Goal: Task Accomplishment & Management: Manage account settings

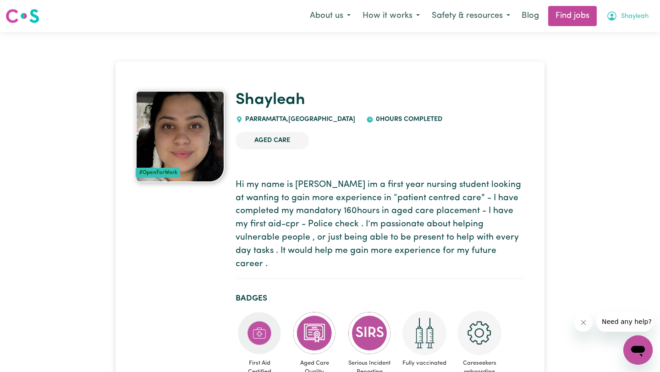
click at [627, 13] on span "Shayleah" at bounding box center [635, 16] width 28 height 10
click at [610, 39] on link "My Account" at bounding box center [618, 35] width 72 height 17
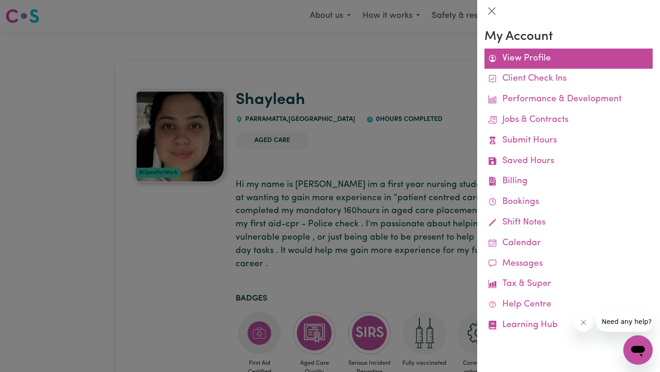
click at [529, 64] on link "View Profile" at bounding box center [569, 59] width 168 height 21
click at [511, 58] on link "View Profile" at bounding box center [569, 59] width 168 height 21
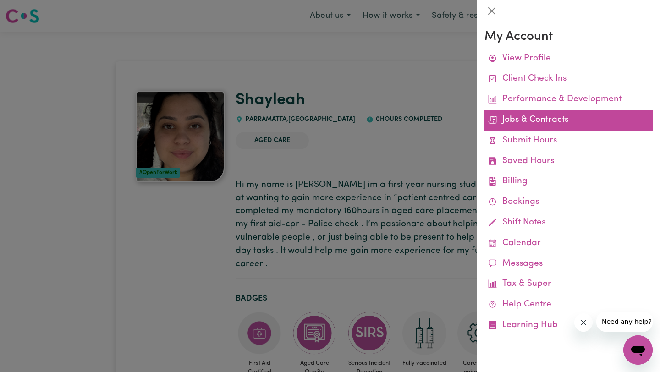
click at [549, 122] on link "Jobs & Contracts" at bounding box center [569, 120] width 168 height 21
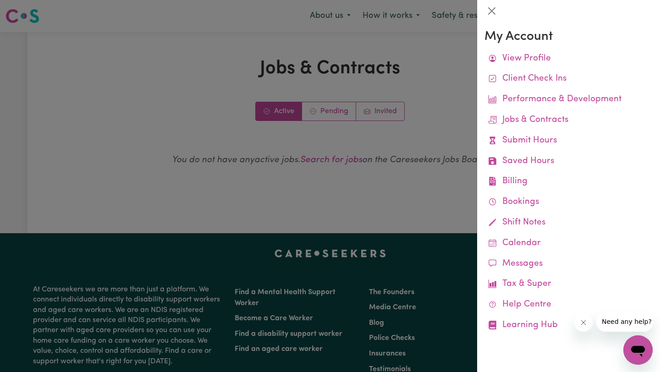
click at [441, 99] on div at bounding box center [330, 186] width 660 height 372
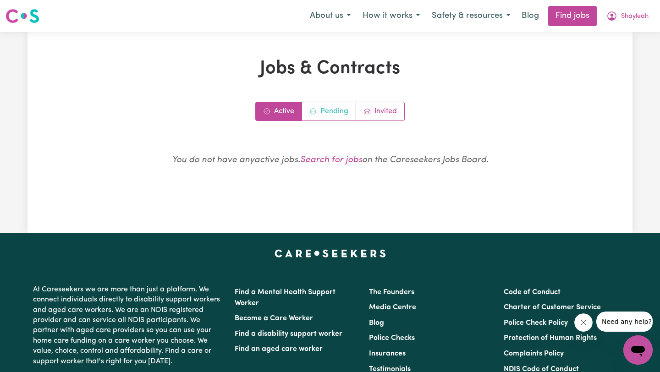
click at [319, 115] on link "Pending" at bounding box center [329, 111] width 54 height 18
click at [367, 108] on icon "Job invitations" at bounding box center [367, 111] width 7 height 7
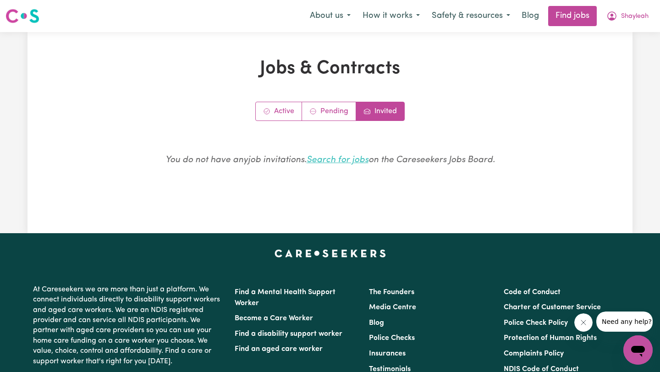
click at [337, 160] on link "Search for jobs" at bounding box center [338, 160] width 62 height 9
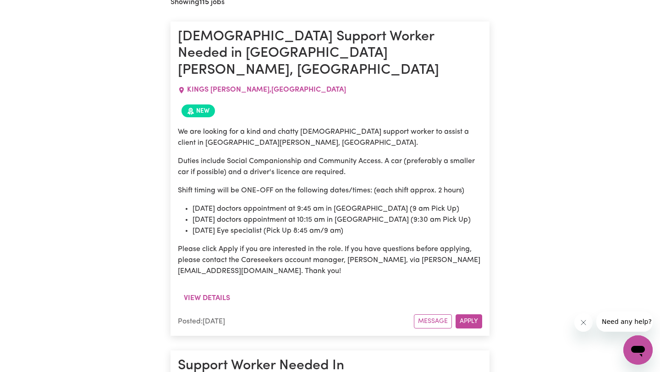
scroll to position [411, 0]
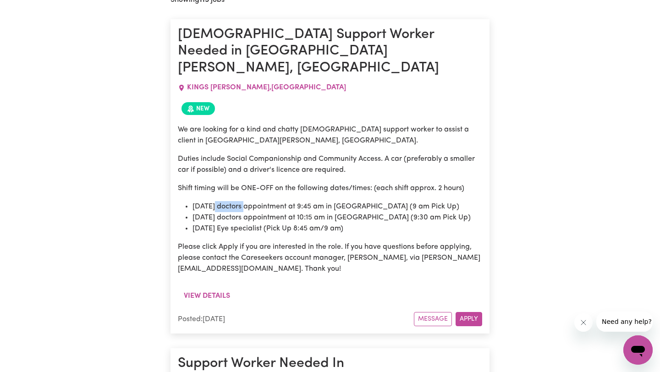
drag, startPoint x: 213, startPoint y: 190, endPoint x: 252, endPoint y: 189, distance: 39.0
click at [252, 201] on li "[DATE] doctors appointment at 9:45 am in [GEOGRAPHIC_DATA] (9 am Pick Up)" at bounding box center [338, 206] width 290 height 11
click at [276, 124] on p "We are looking for a kind and chatty [DEMOGRAPHIC_DATA] support worker to assis…" at bounding box center [330, 135] width 304 height 22
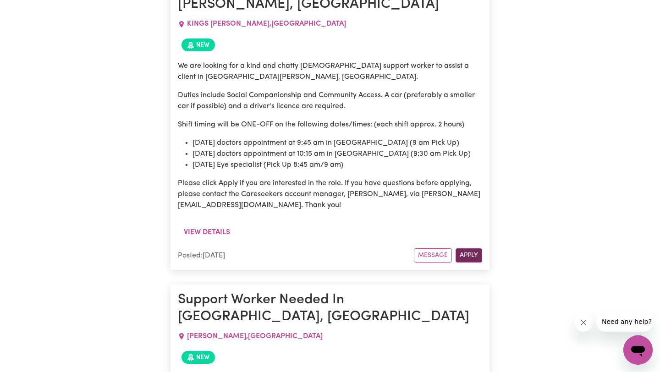
click at [469, 248] on button "Apply" at bounding box center [469, 255] width 27 height 14
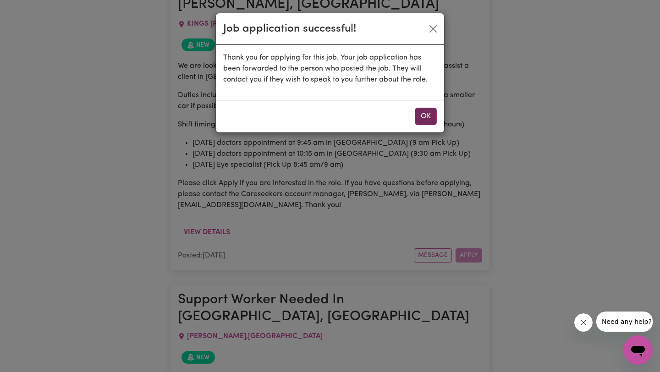
click at [418, 121] on button "OK" at bounding box center [426, 116] width 22 height 17
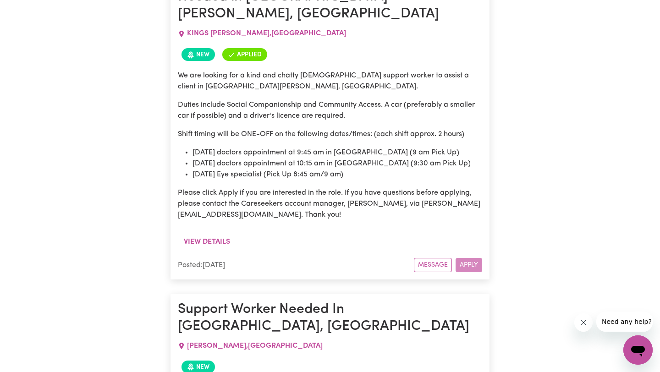
scroll to position [463, 0]
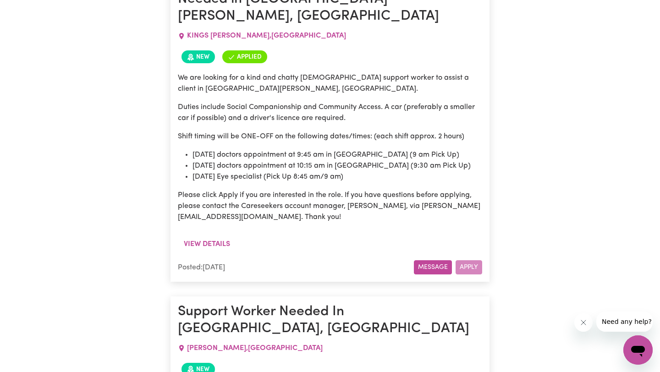
click at [432, 260] on button "Message" at bounding box center [433, 267] width 38 height 14
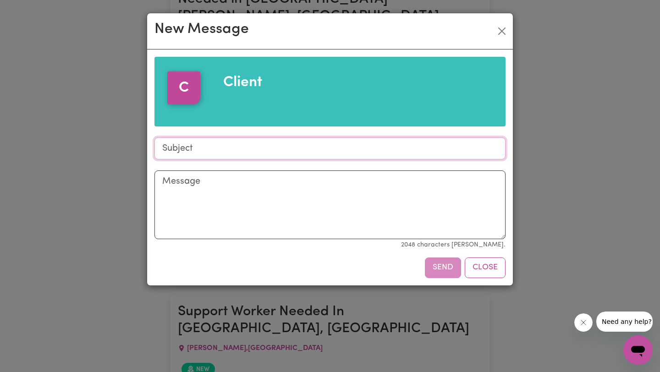
click at [199, 150] on input "Subject" at bounding box center [329, 149] width 351 height 22
type input "job-"
click at [144, 205] on div "New Message C Client Subject job- Message 2048 characters max. Send Close" at bounding box center [330, 186] width 660 height 372
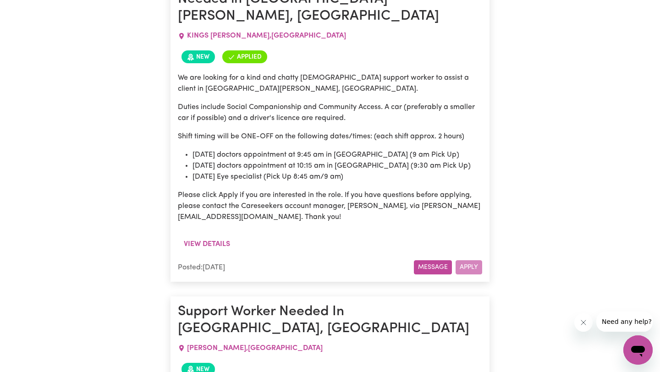
click at [428, 260] on button "Message" at bounding box center [433, 267] width 38 height 14
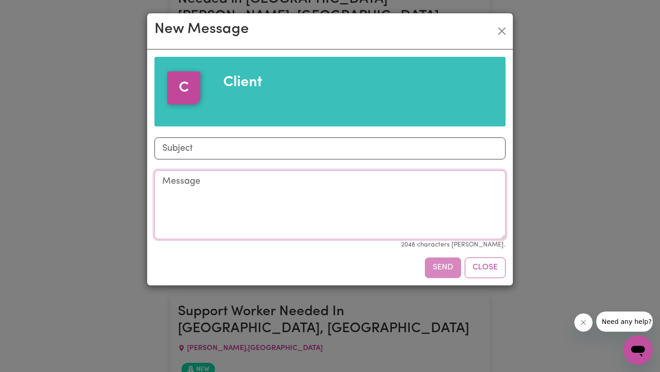
click at [237, 183] on textarea "Message" at bounding box center [329, 205] width 351 height 69
click at [220, 155] on input "Subject" at bounding box center [329, 149] width 351 height 22
type input "job-"
click at [213, 188] on textarea "Message" at bounding box center [329, 205] width 351 height 69
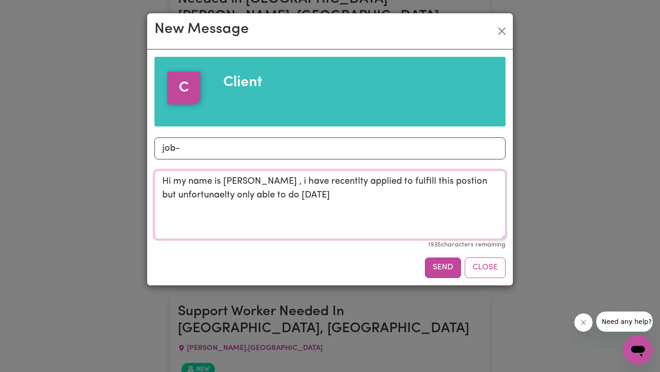
type textarea "Hi my name is [PERSON_NAME] , i have recentlty applied to fulfill this postion …"
drag, startPoint x: 332, startPoint y: 209, endPoint x: 158, endPoint y: 180, distance: 177.0
click at [158, 180] on textarea "Hi my name is [PERSON_NAME] , i have recentlty applied to fulfill this postion …" at bounding box center [329, 205] width 351 height 69
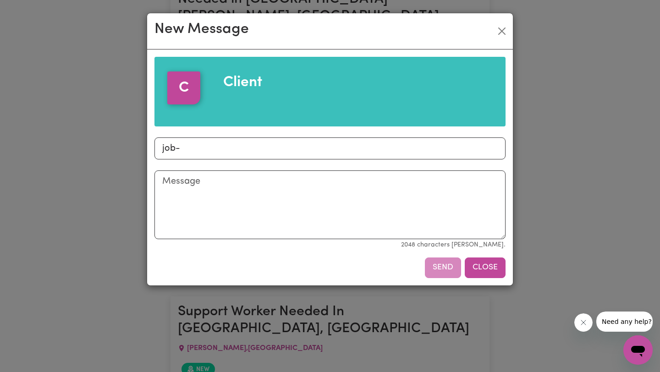
click at [495, 273] on button "Close" at bounding box center [485, 268] width 41 height 20
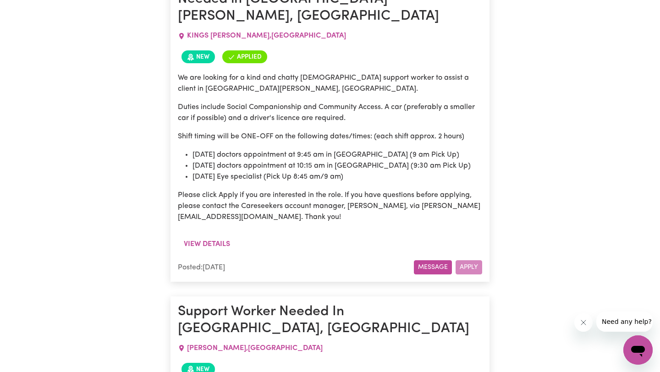
click at [431, 260] on button "Message" at bounding box center [433, 267] width 38 height 14
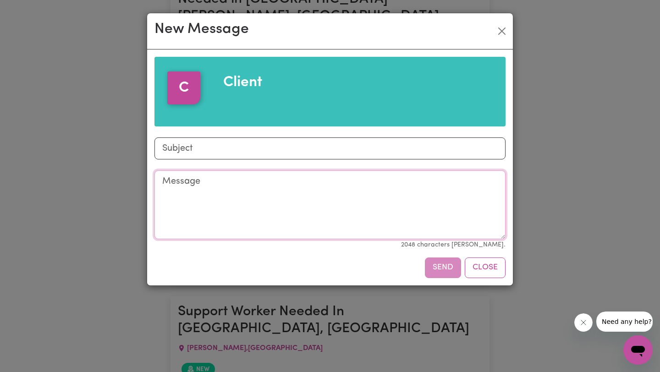
click at [244, 199] on textarea "Message" at bounding box center [329, 205] width 351 height 69
paste textarea "Hi my name is [PERSON_NAME] , i have recentlty applied to fulfill this postion …"
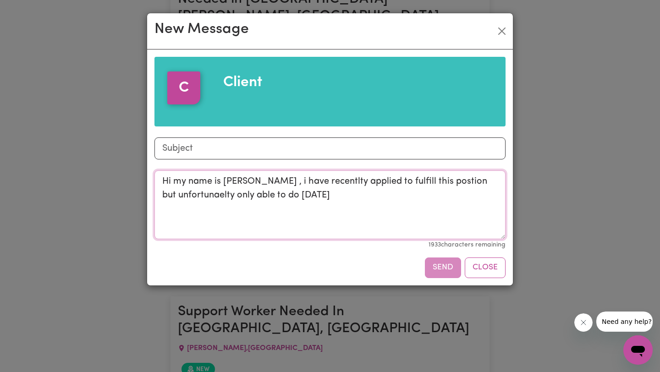
click at [284, 195] on textarea "Hi my name is [PERSON_NAME] , i have recentlty applied to fulfill this postion …" at bounding box center [329, 205] width 351 height 69
click at [379, 203] on textarea "Hi my name is [PERSON_NAME] , i have recentlty applied to fulfill this postion …" at bounding box center [329, 205] width 351 height 69
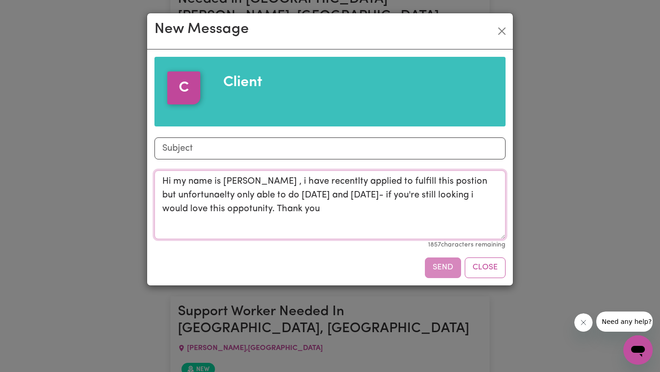
type textarea "Hi my name is [PERSON_NAME] , i have recentlty applied to fulfill this postion …"
click at [216, 147] on input "Subject" at bounding box center [329, 149] width 351 height 22
type input "job-"
click at [446, 276] on button "Send" at bounding box center [443, 268] width 36 height 20
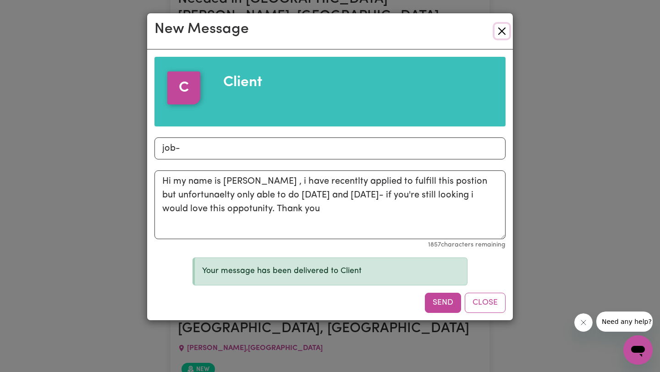
click at [505, 30] on button "Close" at bounding box center [502, 31] width 15 height 15
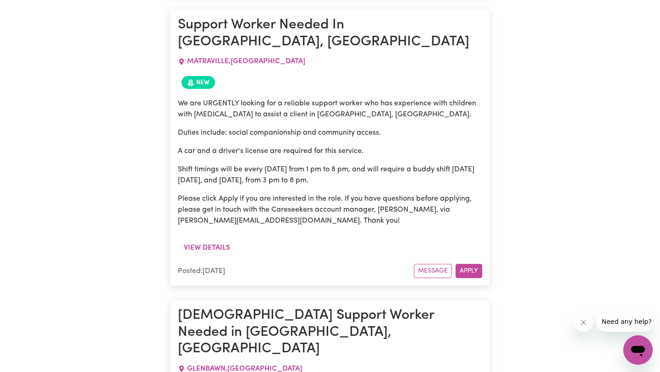
scroll to position [3015, 0]
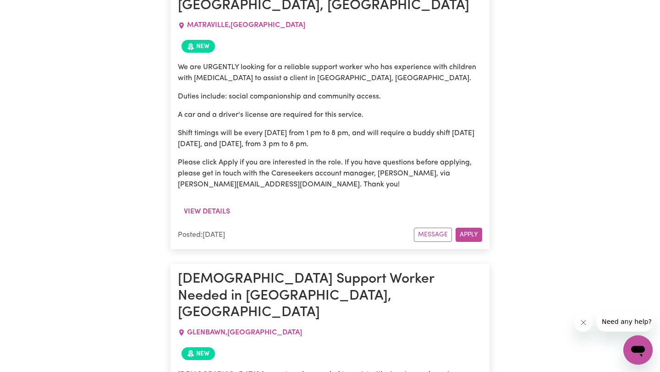
drag, startPoint x: 226, startPoint y: 187, endPoint x: 297, endPoint y: 188, distance: 70.6
copy p "[GEOGRAPHIC_DATA], [GEOGRAPHIC_DATA]"
click at [321, 322] on div "[GEOGRAPHIC_DATA] , [GEOGRAPHIC_DATA]" at bounding box center [330, 333] width 304 height 22
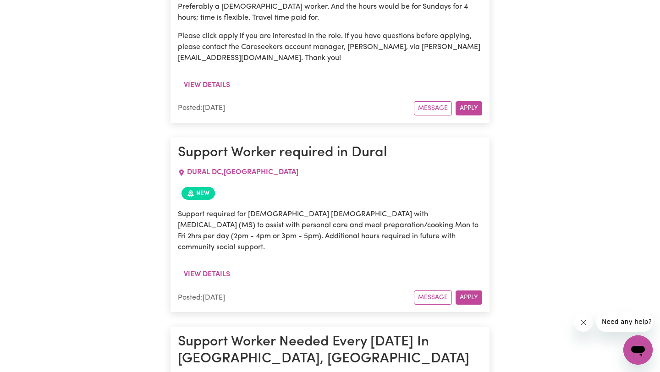
scroll to position [3405, 0]
drag, startPoint x: 450, startPoint y: 116, endPoint x: 471, endPoint y: 143, distance: 34.3
click at [471, 334] on h1 "Support Worker Needed Every [DATE] In [GEOGRAPHIC_DATA], [GEOGRAPHIC_DATA]" at bounding box center [330, 350] width 304 height 33
copy h1 "[GEOGRAPHIC_DATA], [GEOGRAPHIC_DATA]"
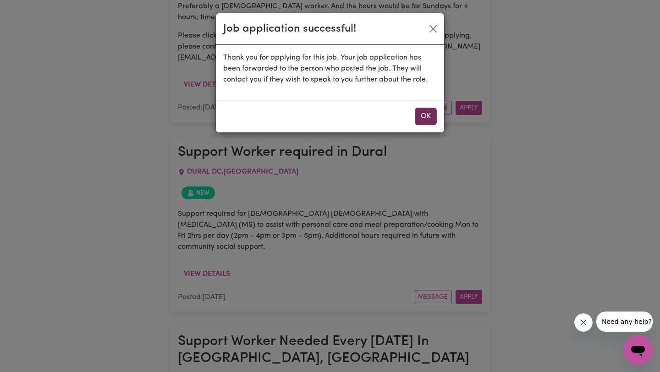
click at [436, 113] on button "OK" at bounding box center [426, 116] width 22 height 17
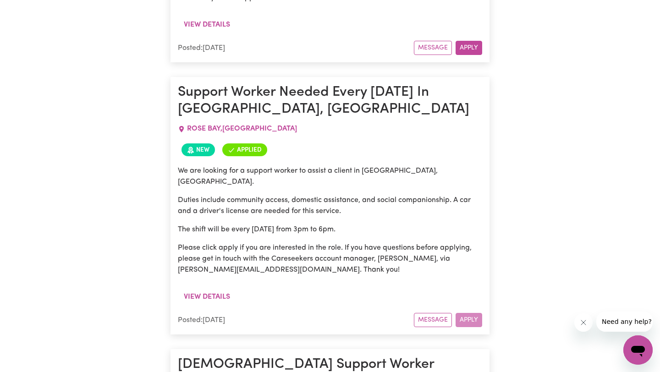
scroll to position [3658, 0]
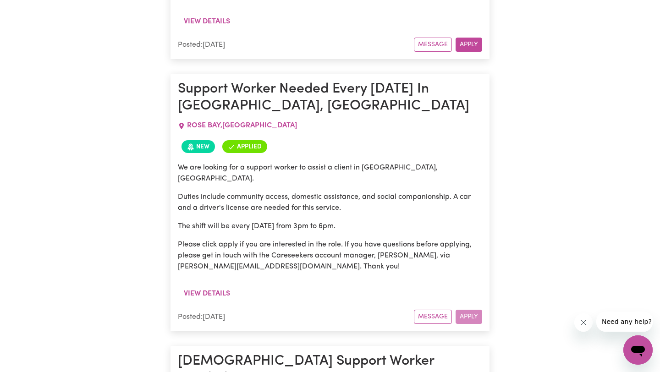
drag, startPoint x: 377, startPoint y: 207, endPoint x: 449, endPoint y: 208, distance: 72.0
copy p "[GEOGRAPHIC_DATA], [GEOGRAPHIC_DATA]"
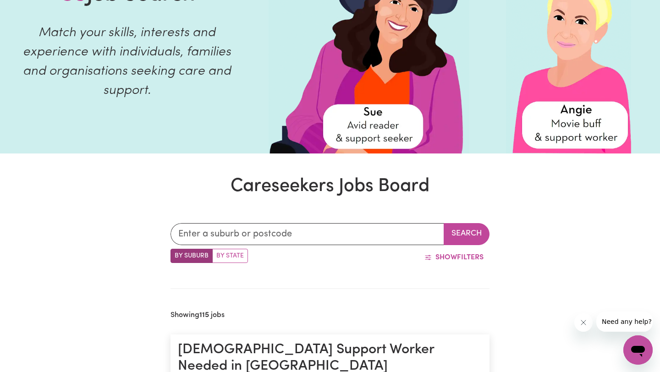
scroll to position [0, 0]
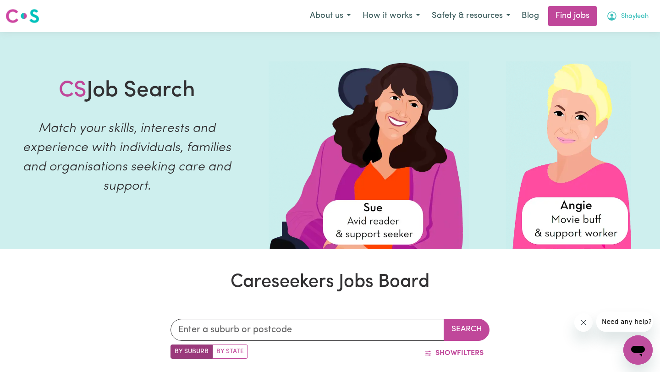
click at [629, 17] on span "Shayleah" at bounding box center [635, 16] width 28 height 10
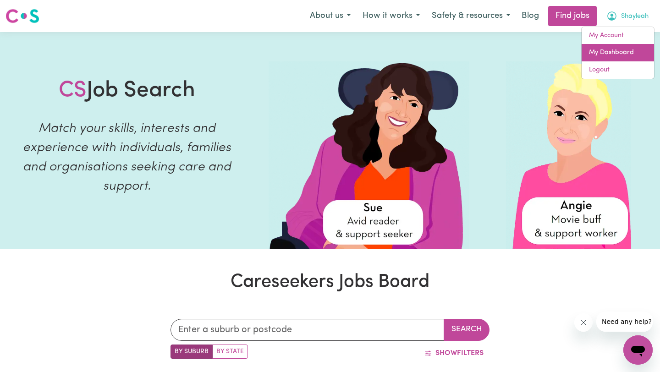
click at [605, 51] on link "My Dashboard" at bounding box center [618, 52] width 72 height 17
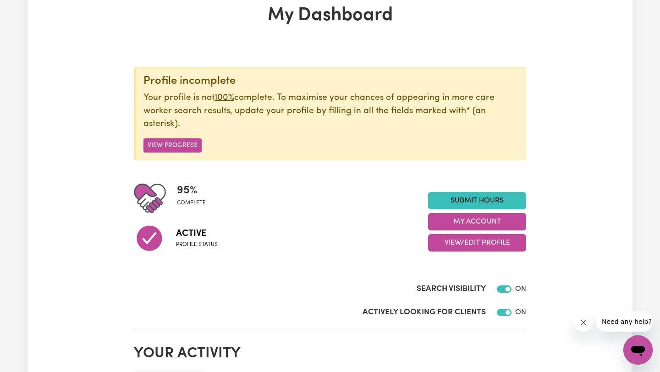
scroll to position [60, 0]
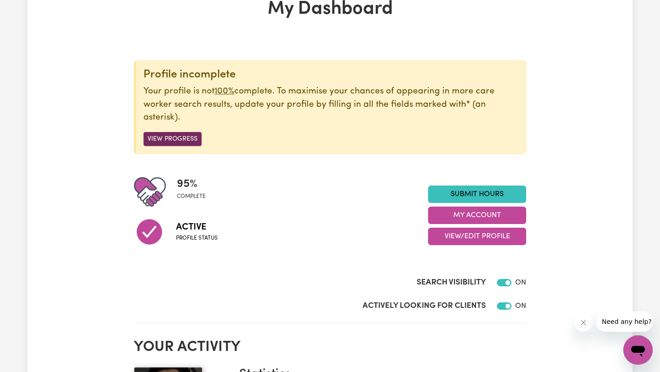
click at [182, 139] on button "View Progress" at bounding box center [172, 139] width 58 height 14
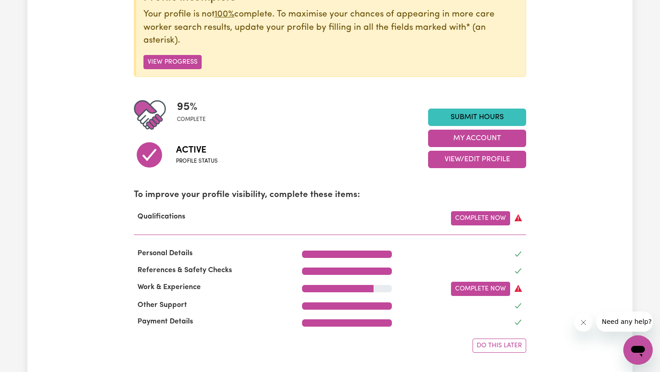
scroll to position [138, 0]
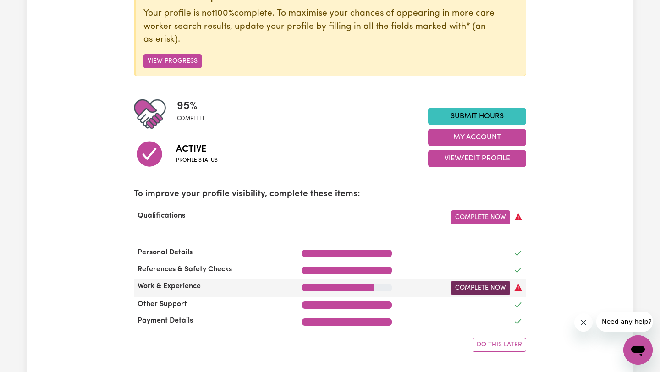
click at [477, 292] on link "Complete Now" at bounding box center [480, 288] width 59 height 14
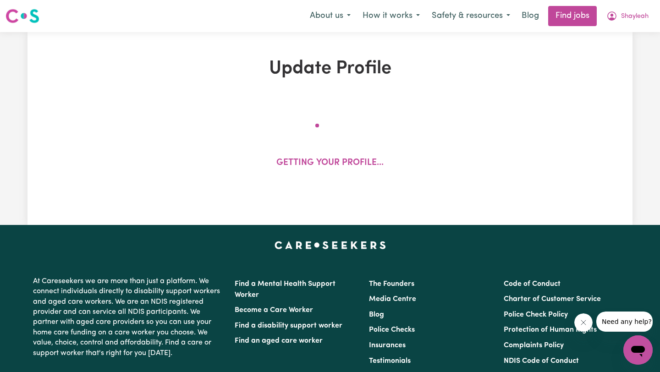
select select "2024"
select select "Certificate III (Individual Support)"
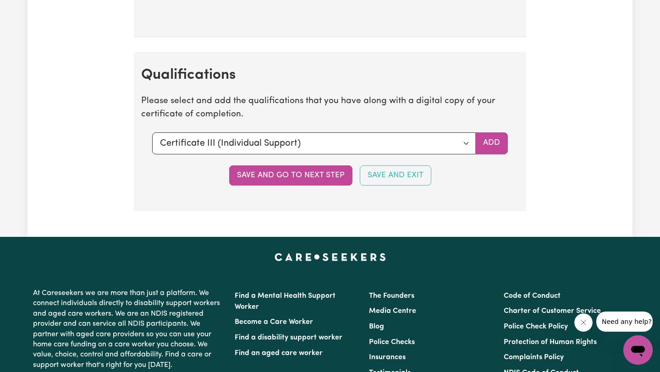
scroll to position [2317, 0]
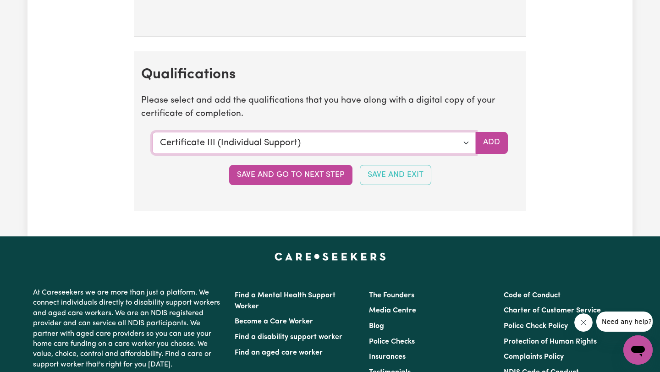
click at [468, 143] on select "Select a qualification to add... Certificate III (Individual Support) Certifica…" at bounding box center [314, 143] width 324 height 22
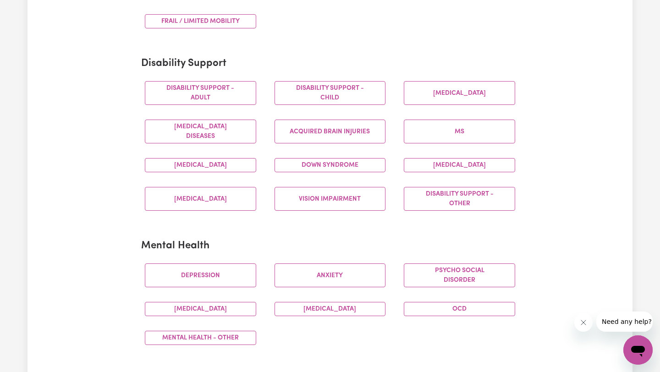
scroll to position [0, 0]
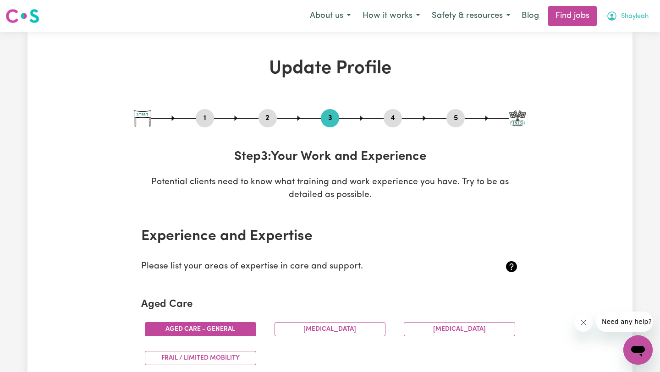
click at [636, 9] on button "Shayleah" at bounding box center [628, 15] width 54 height 19
click at [618, 35] on link "My Account" at bounding box center [618, 35] width 72 height 17
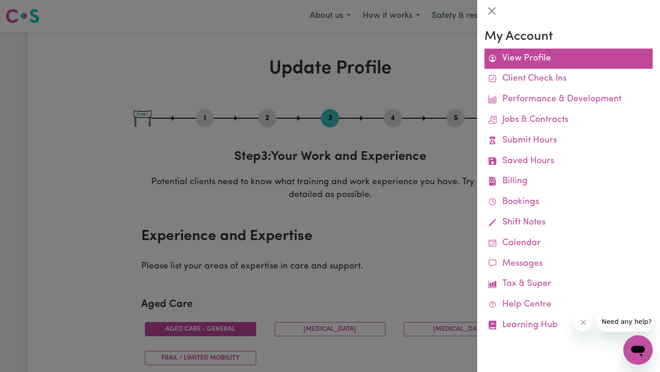
click at [545, 54] on link "View Profile" at bounding box center [569, 59] width 168 height 21
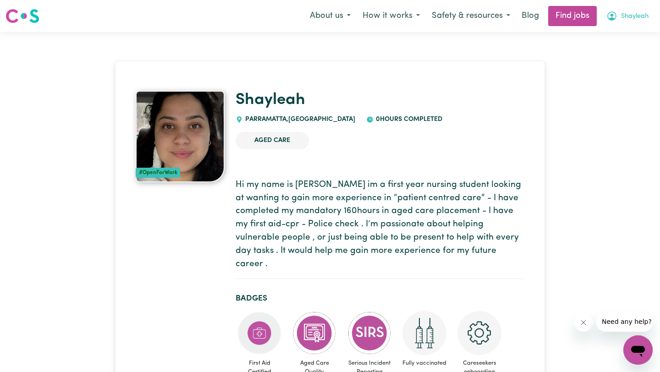
click at [627, 13] on span "Shayleah" at bounding box center [635, 16] width 28 height 10
click at [615, 32] on link "My Account" at bounding box center [618, 35] width 72 height 17
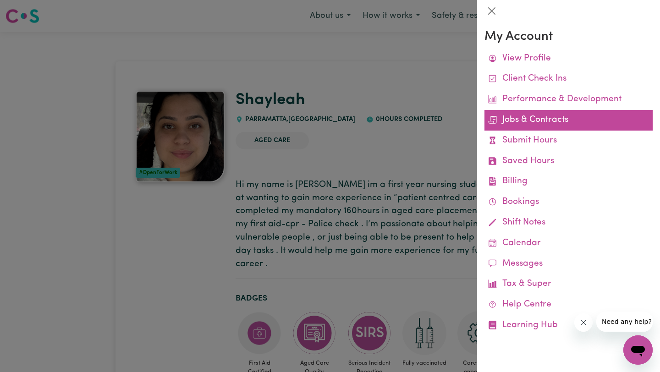
click at [524, 122] on link "Jobs & Contracts" at bounding box center [569, 120] width 168 height 21
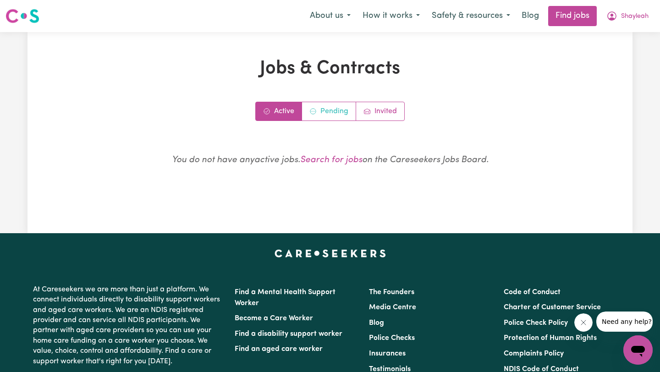
click at [335, 116] on link "Pending" at bounding box center [329, 111] width 54 height 18
click at [395, 113] on link "Invited" at bounding box center [380, 111] width 48 height 18
